Goal: Find contact information: Find contact information

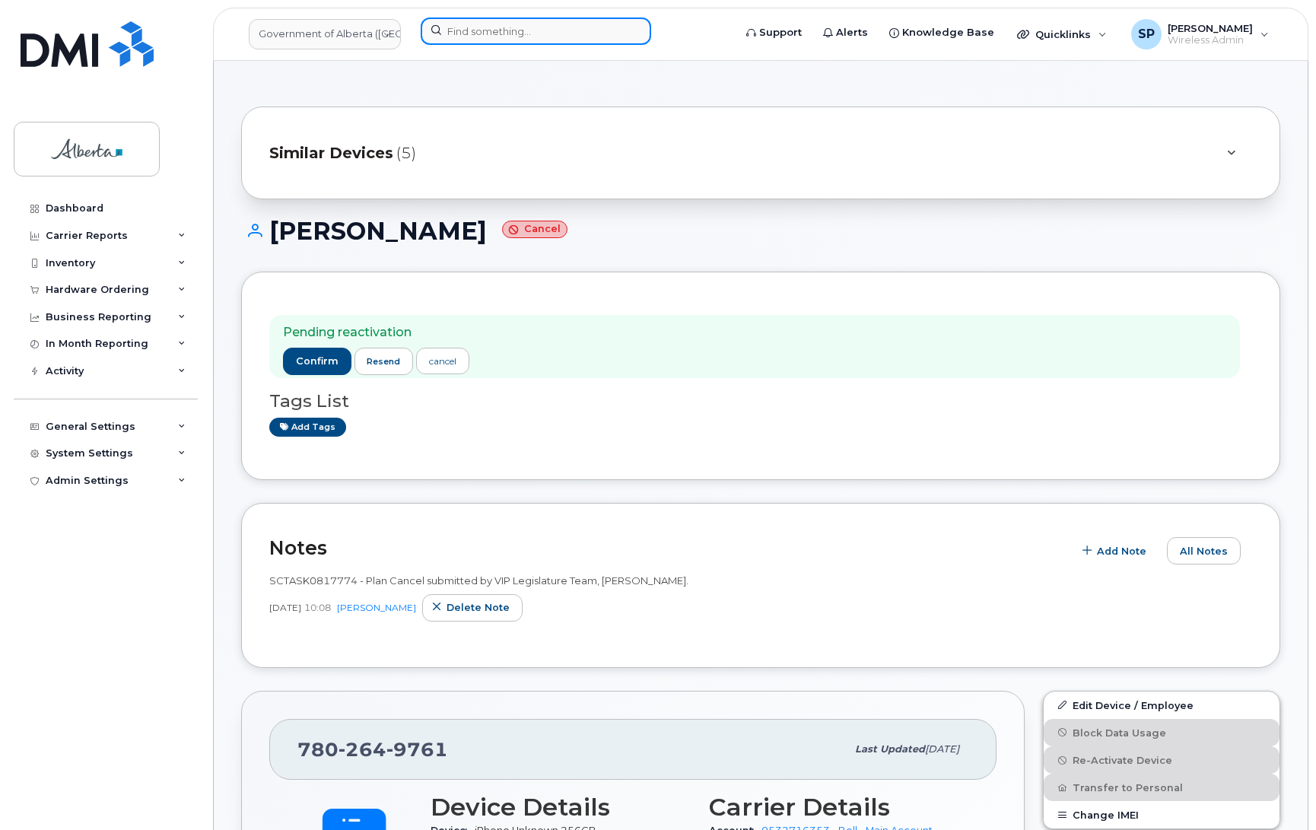
click at [513, 28] on input at bounding box center [536, 30] width 231 height 27
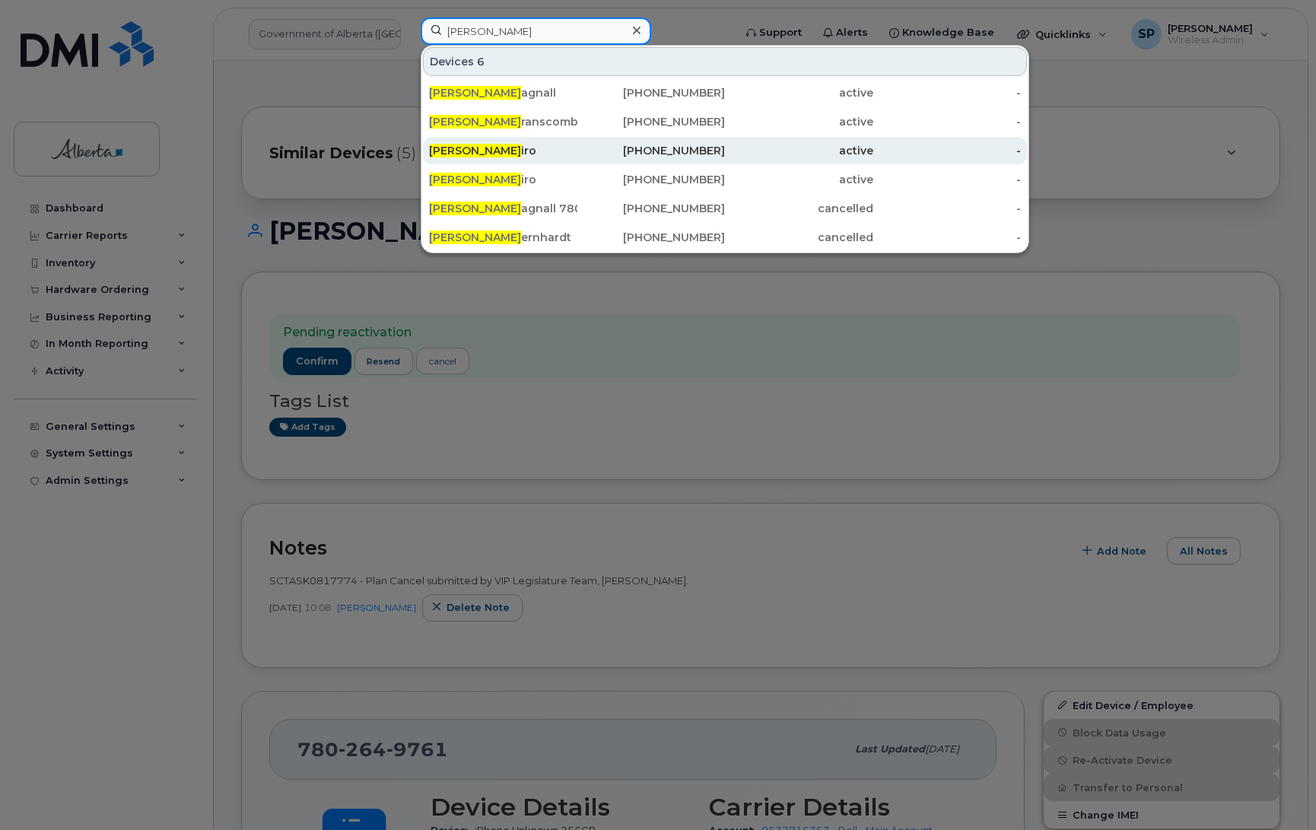
type input "[PERSON_NAME]"
click at [464, 151] on div "[PERSON_NAME] iro" at bounding box center [503, 150] width 148 height 15
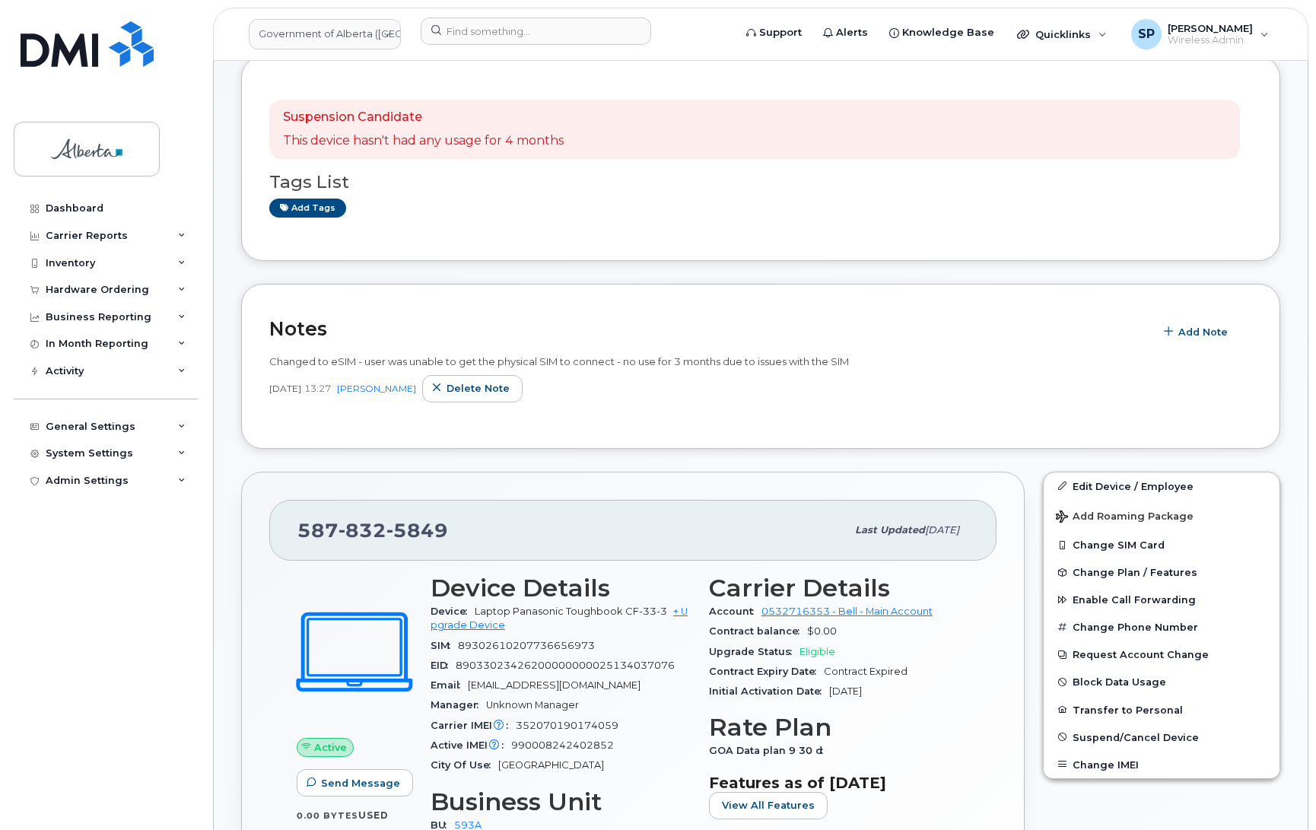
scroll to position [218, 0]
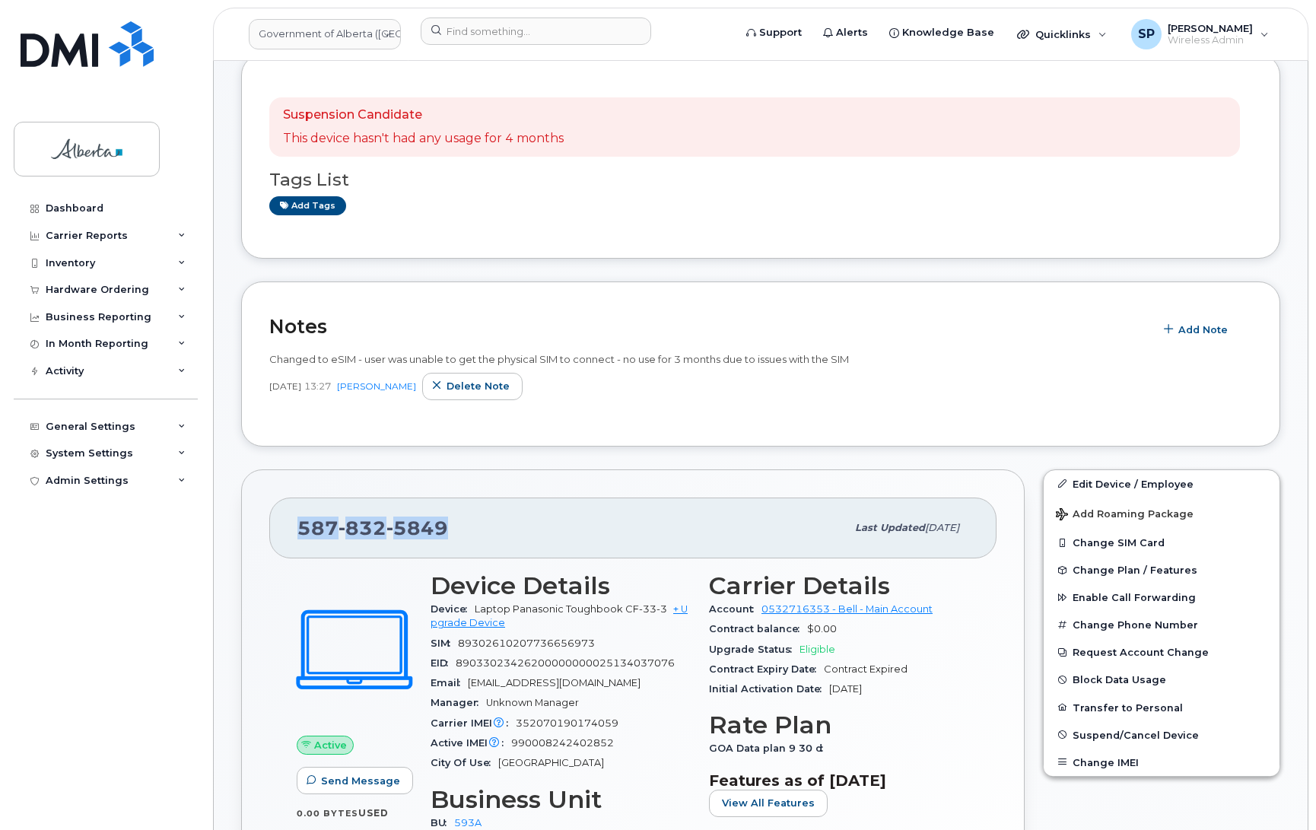
drag, startPoint x: 450, startPoint y: 523, endPoint x: 299, endPoint y: 530, distance: 150.8
click at [299, 530] on div "[PHONE_NUMBER]" at bounding box center [571, 528] width 548 height 32
copy span "[PHONE_NUMBER]"
